Goal: Task Accomplishment & Management: Use online tool/utility

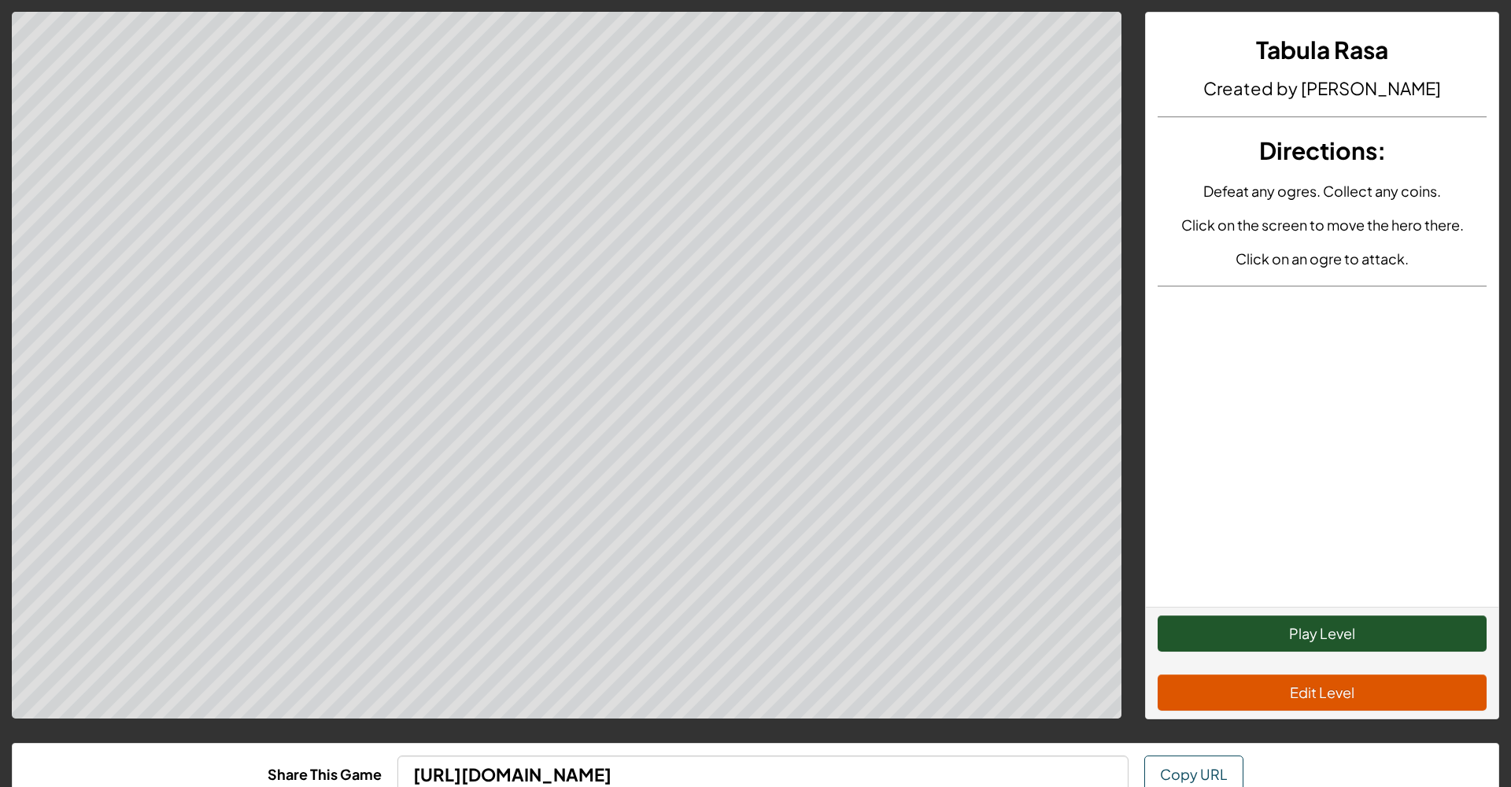
click at [1279, 625] on button "Play Level" at bounding box center [1321, 633] width 329 height 36
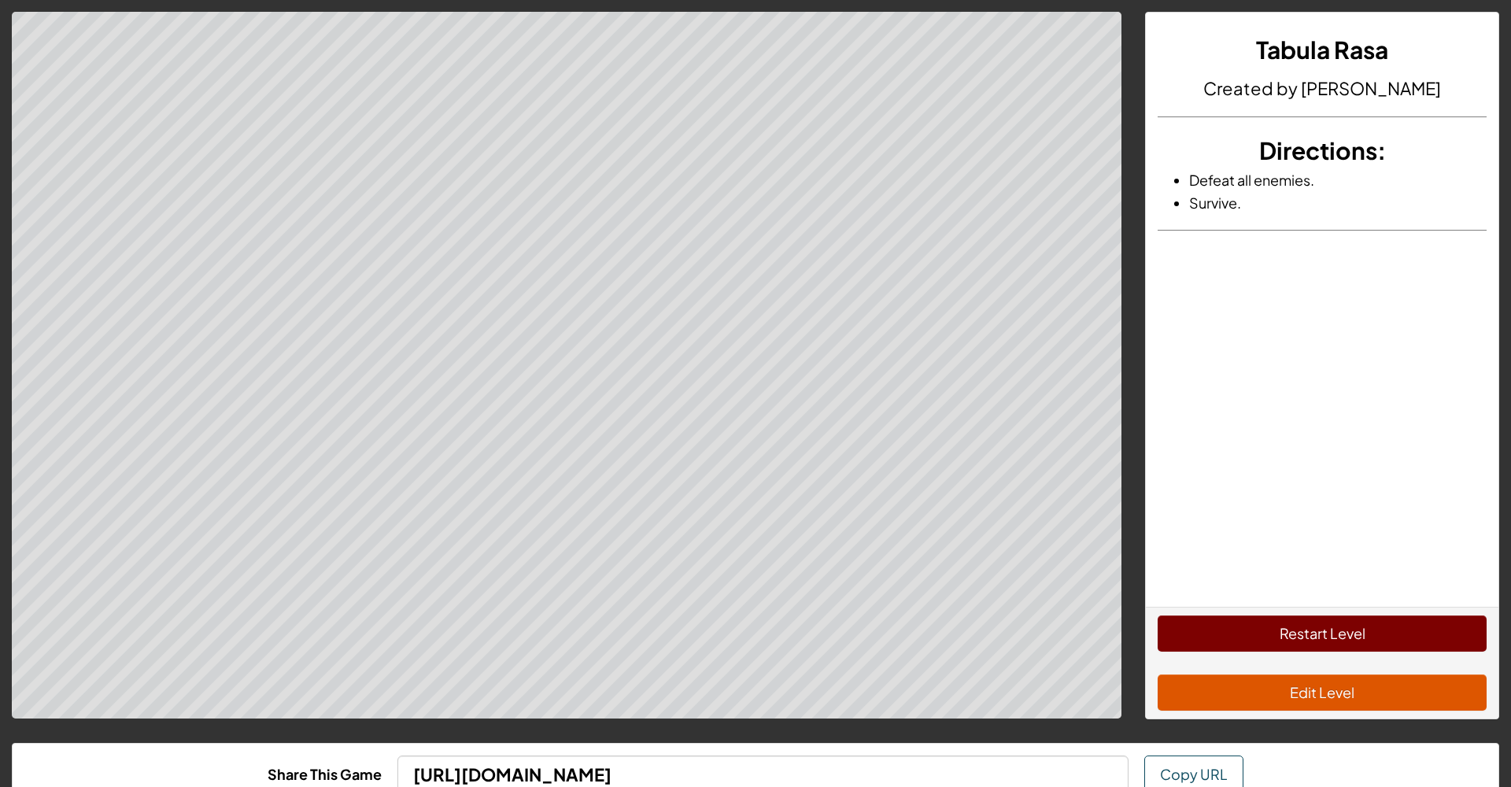
click at [1219, 632] on button "Restart Level" at bounding box center [1321, 633] width 329 height 36
click at [1188, 652] on div "Restart Level Edit Level" at bounding box center [1322, 663] width 352 height 112
click at [1194, 640] on button "Restart Level" at bounding box center [1321, 633] width 329 height 36
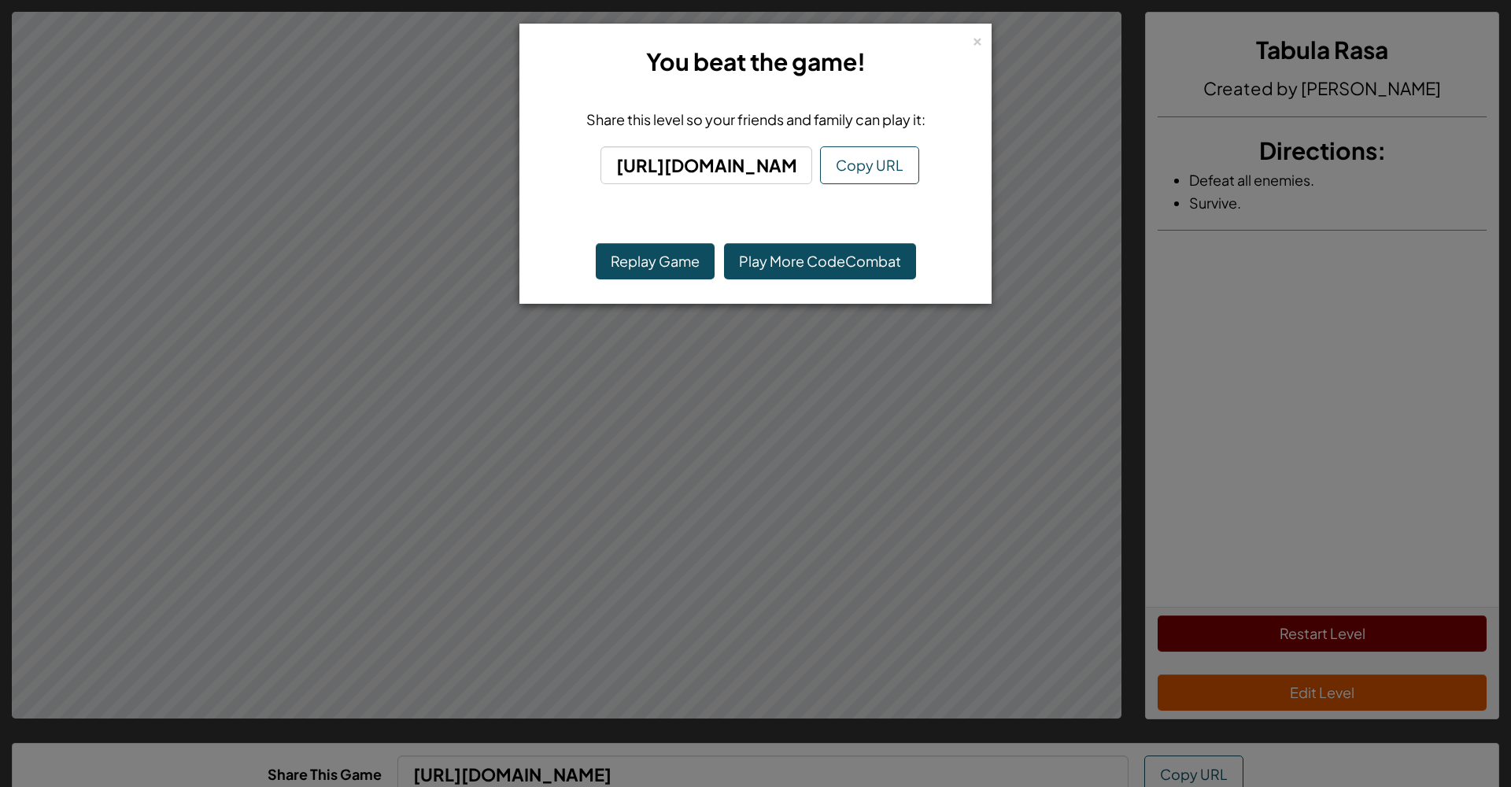
click at [862, 168] on span "Copy URL" at bounding box center [870, 165] width 68 height 18
click at [976, 39] on div "×" at bounding box center [977, 39] width 11 height 17
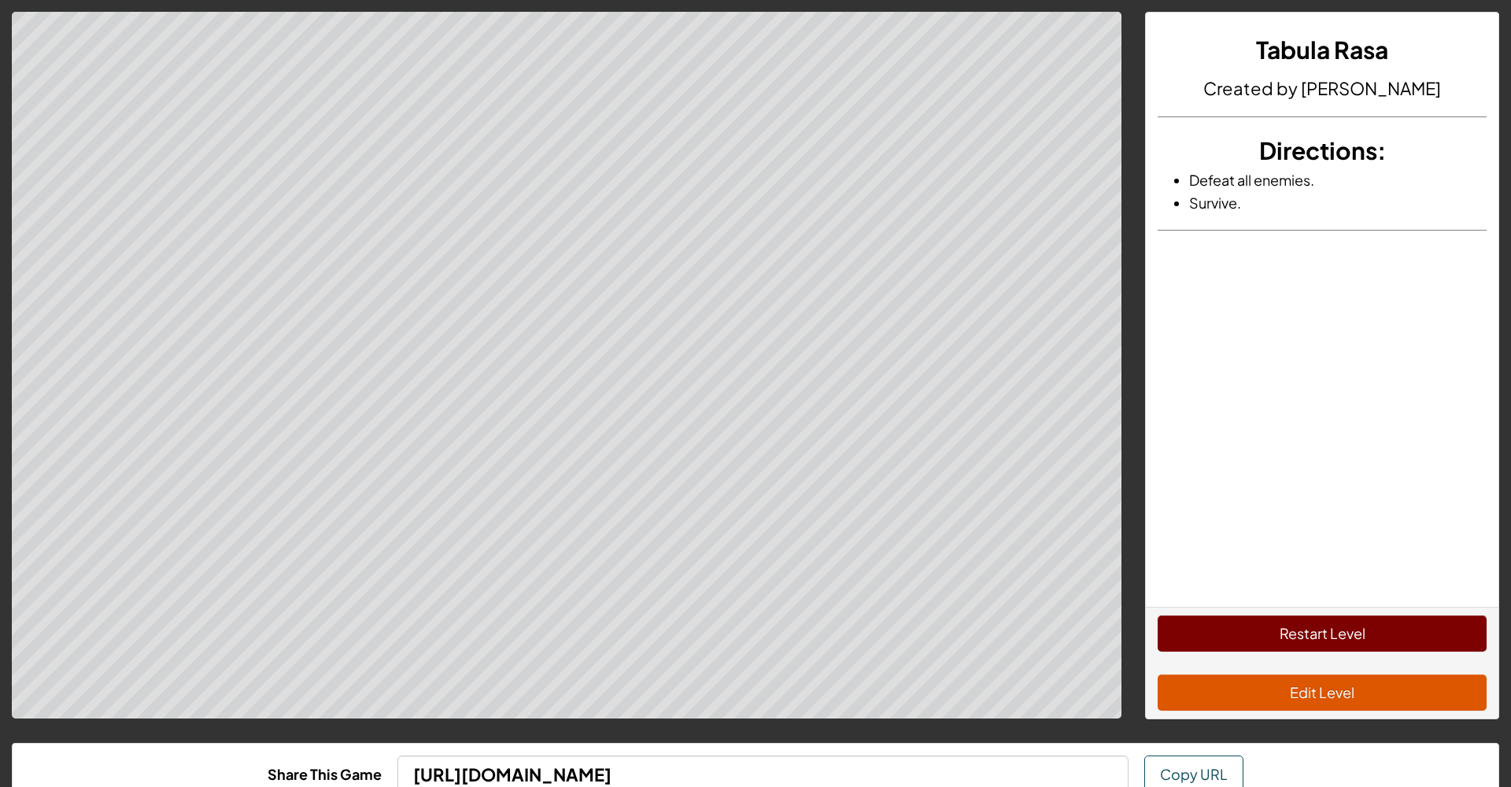
click at [1315, 692] on button "Edit Level" at bounding box center [1321, 692] width 329 height 36
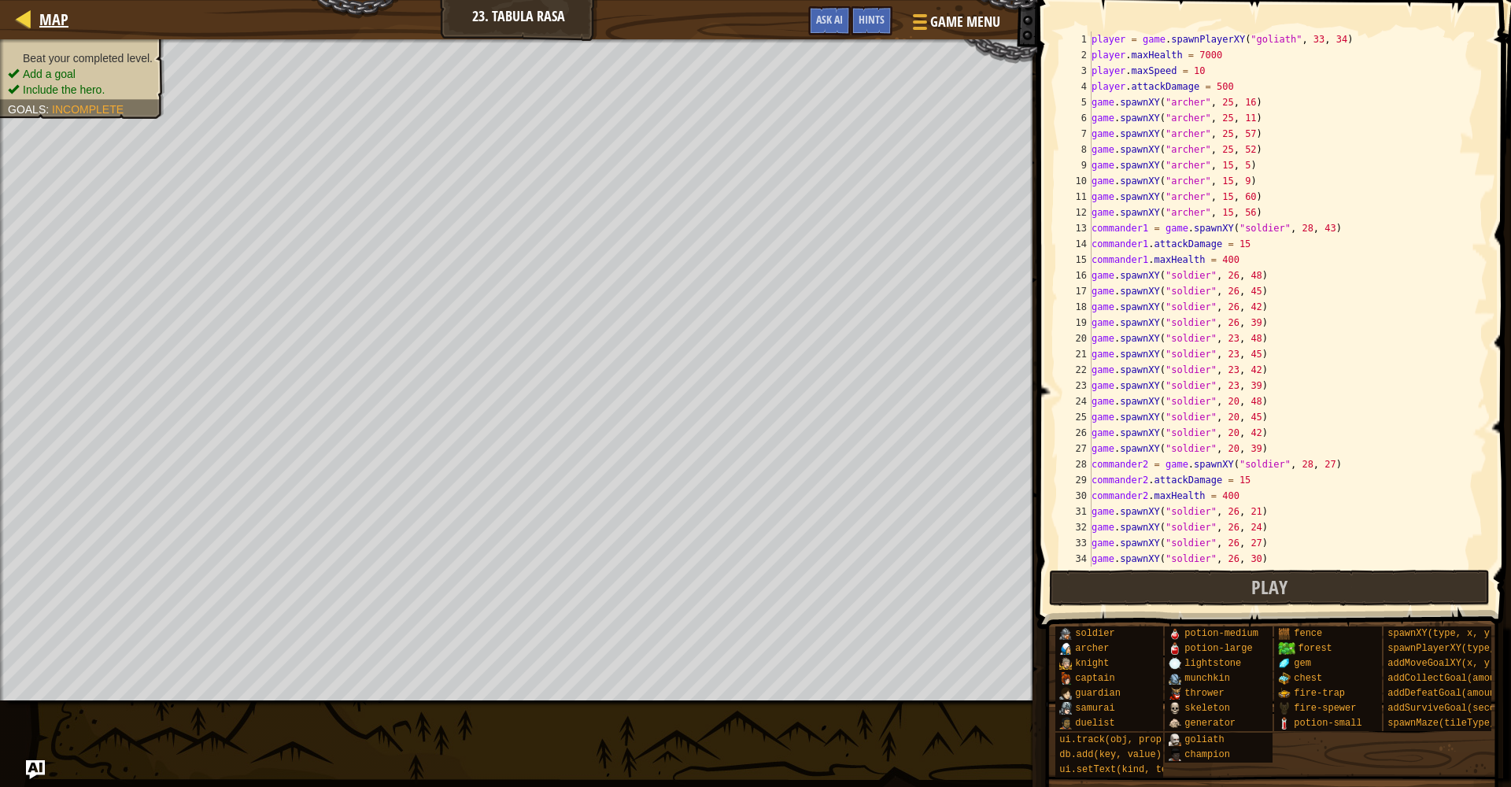
click at [42, 20] on span "Map" at bounding box center [53, 19] width 29 height 21
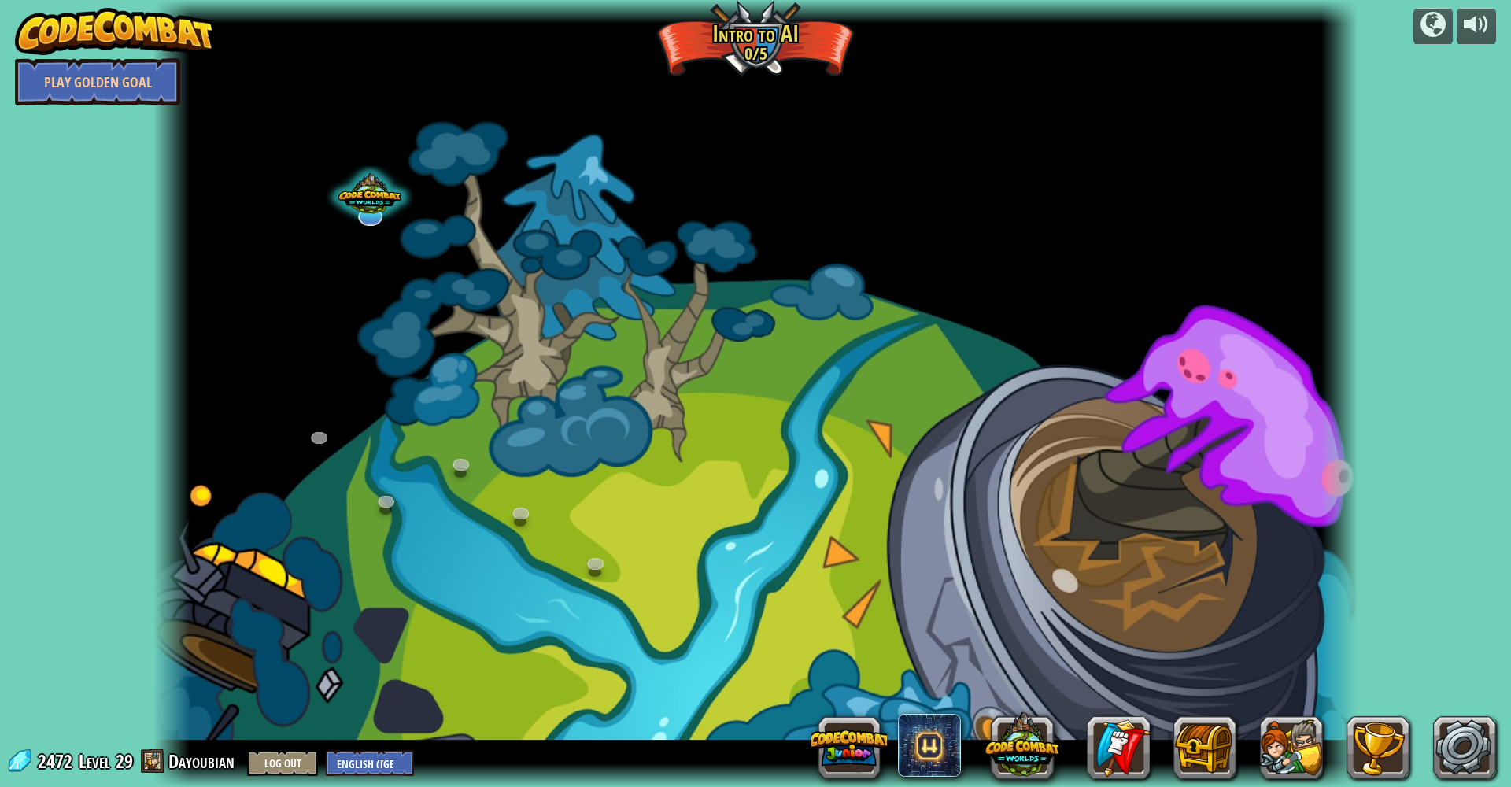
click at [42, 23] on img at bounding box center [115, 31] width 201 height 47
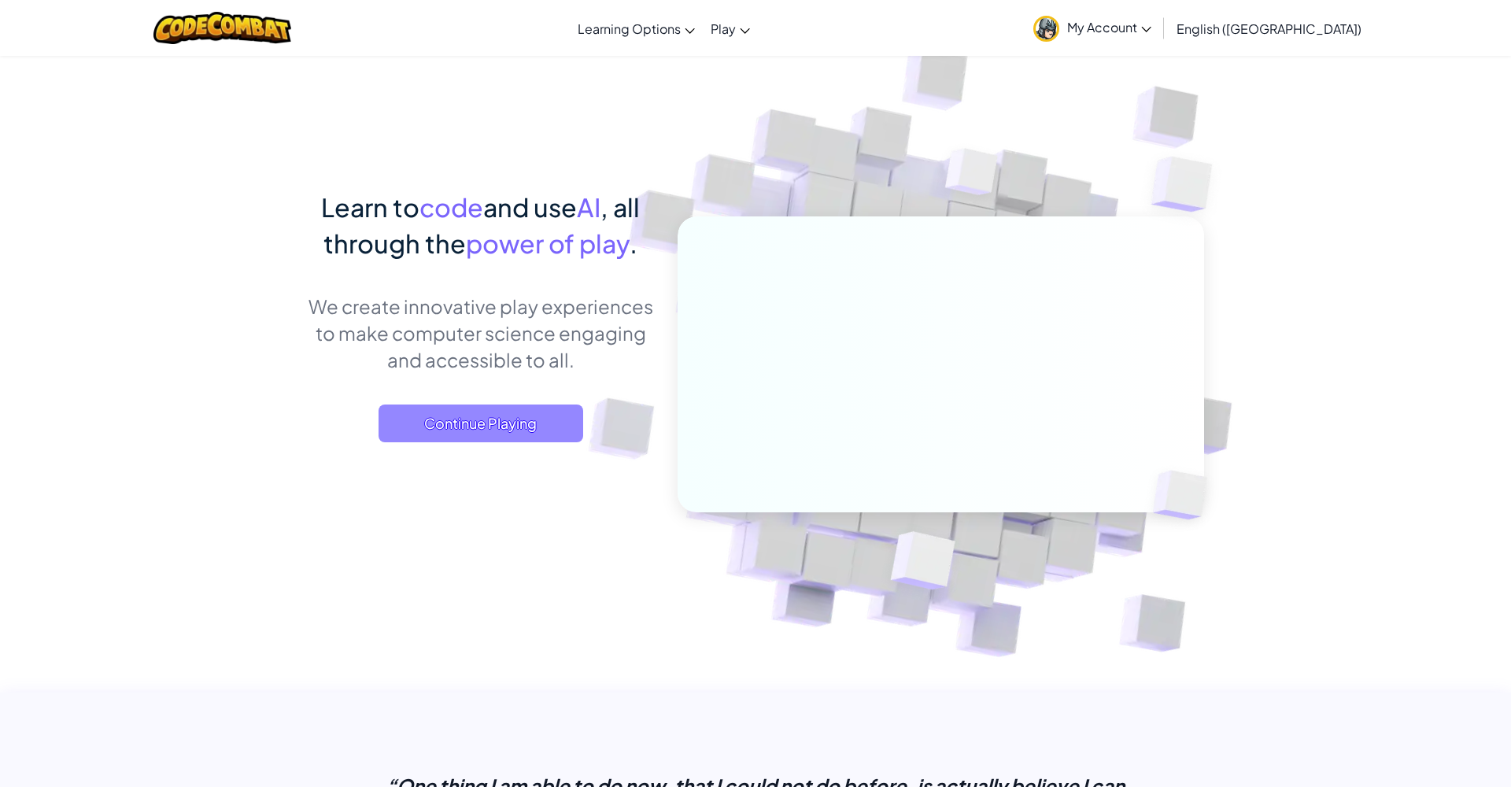
click at [445, 425] on span "Continue Playing" at bounding box center [480, 423] width 205 height 38
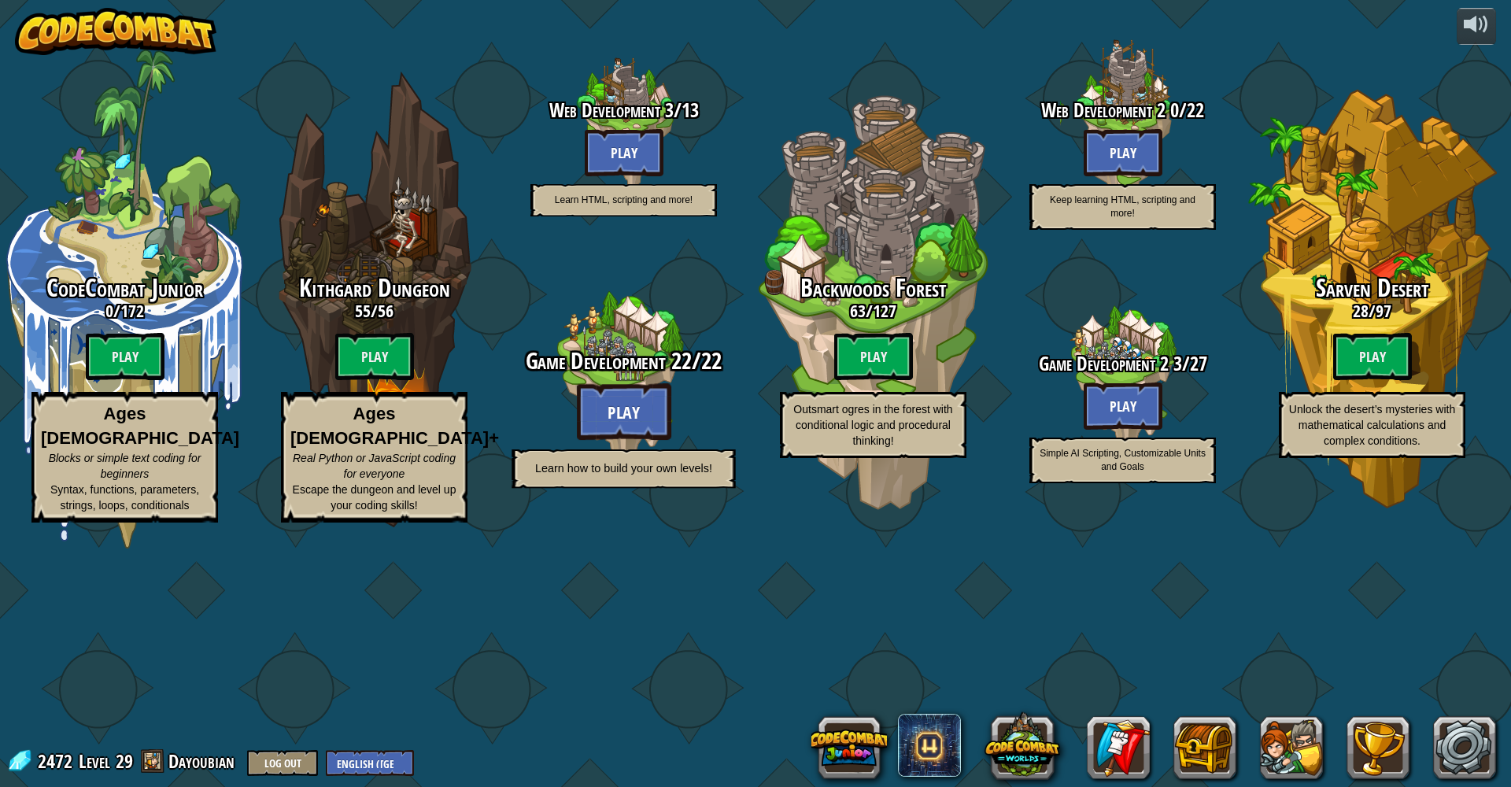
click at [658, 377] on span "Game Development" at bounding box center [596, 361] width 140 height 32
